Goal: Use online tool/utility

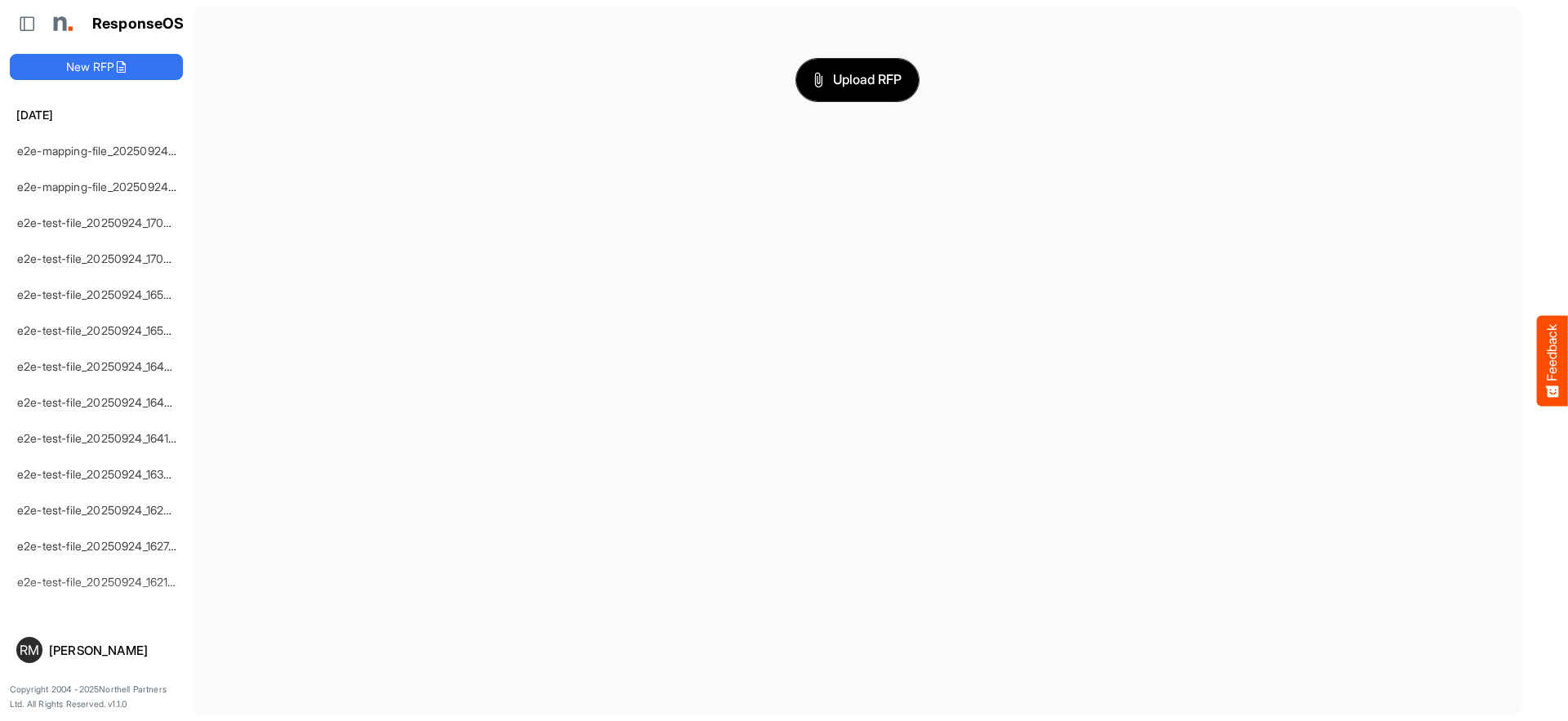
click at [857, 79] on span "Upload RFP" at bounding box center [857, 80] width 88 height 21
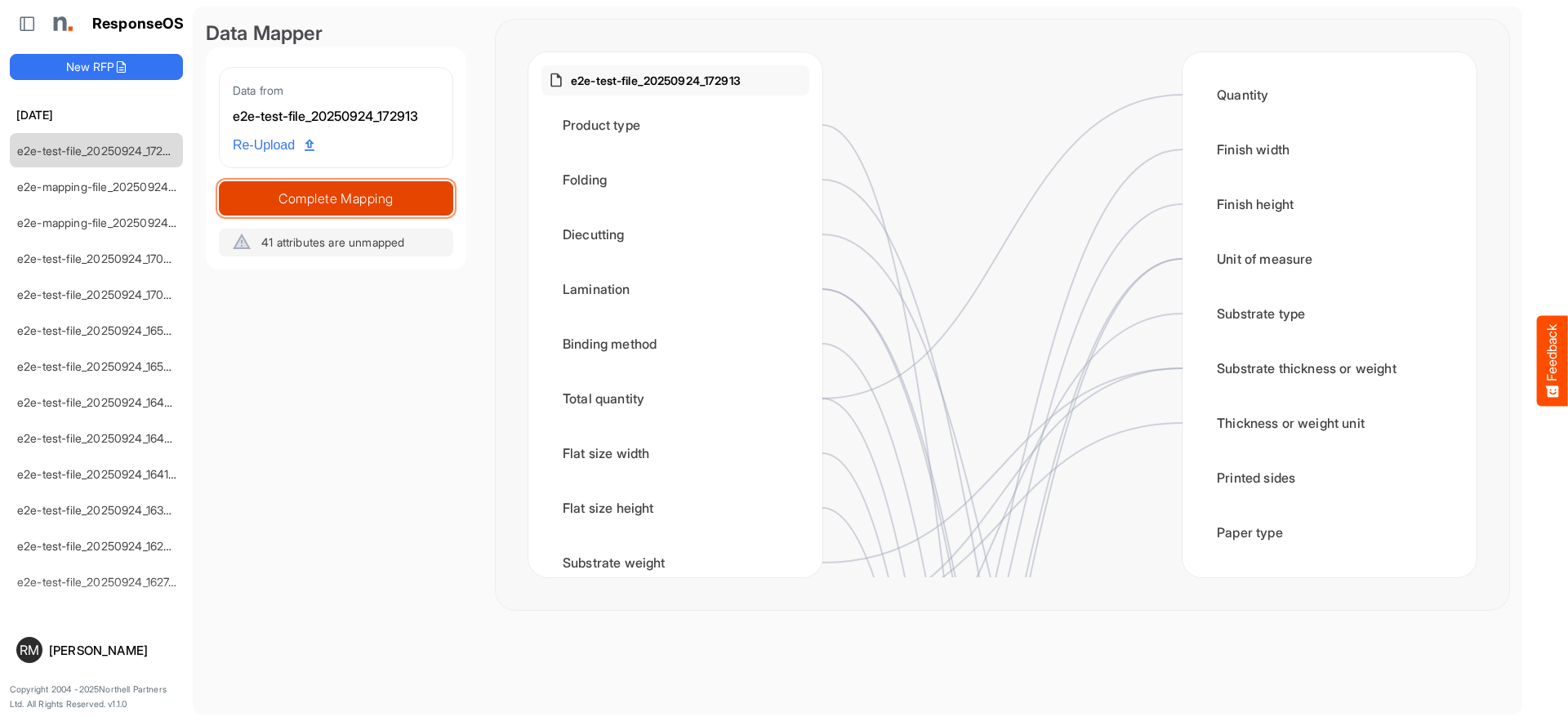
click at [335, 197] on span "Complete Mapping" at bounding box center [335, 198] width 232 height 23
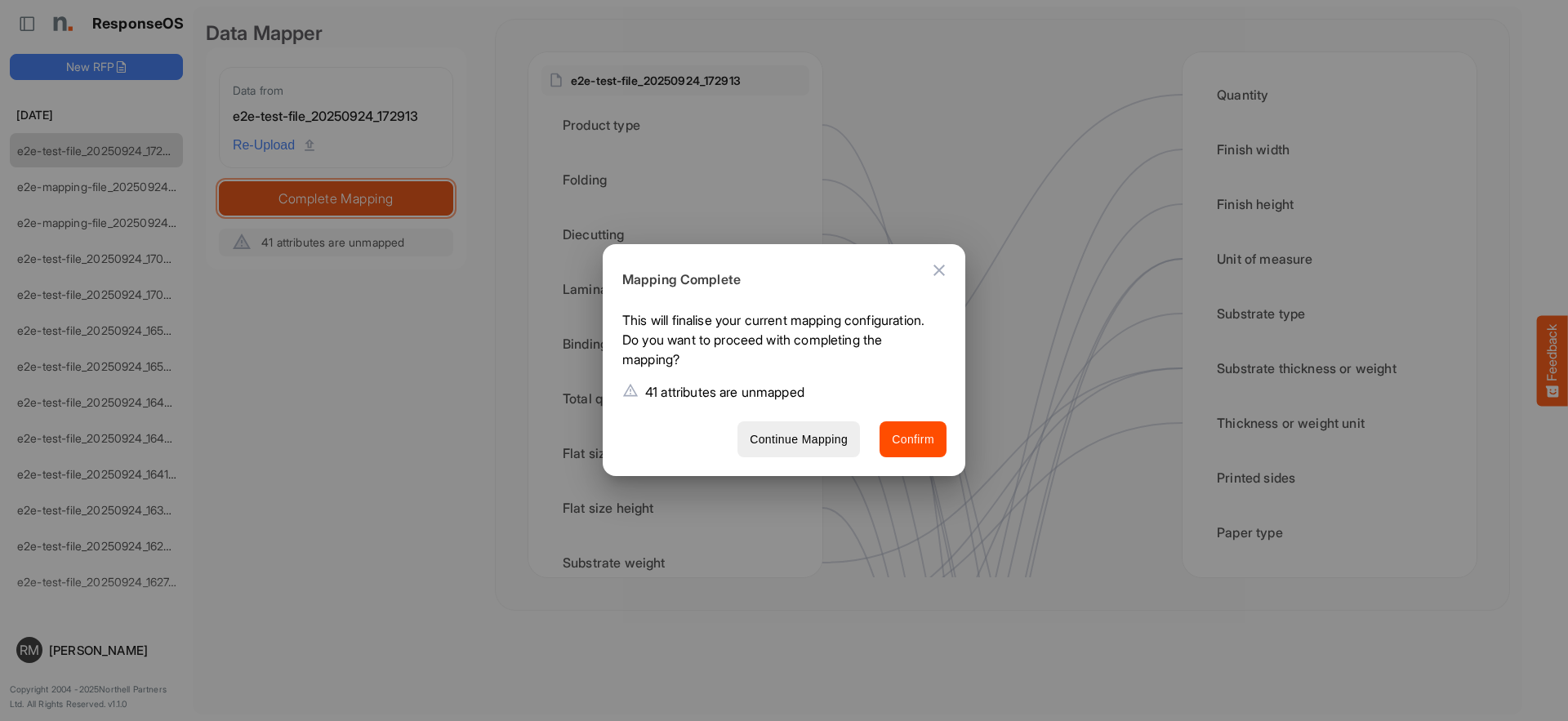
click at [913, 439] on span "Confirm" at bounding box center [913, 440] width 42 height 20
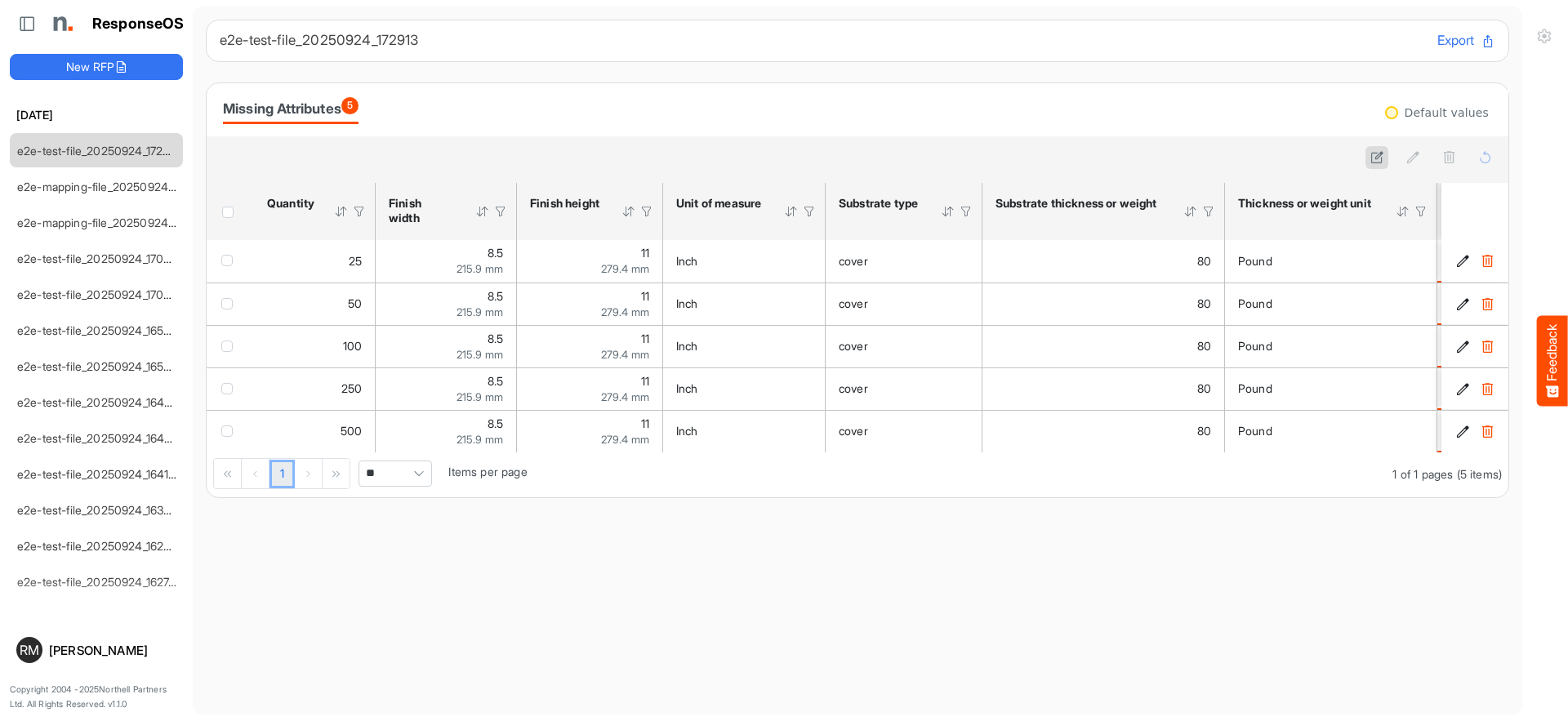
click at [1377, 158] on icon at bounding box center [1377, 157] width 14 height 14
